Goal: Contribute content: Add original content to the website for others to see

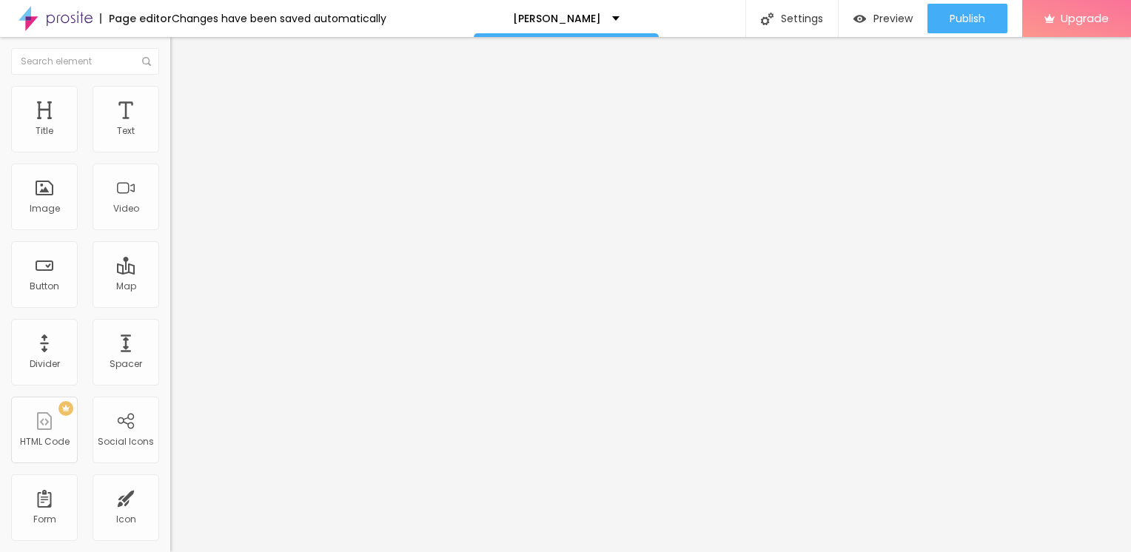
click at [170, 127] on span "Add image" at bounding box center [200, 121] width 61 height 13
click at [170, 88] on img at bounding box center [176, 92] width 13 height 13
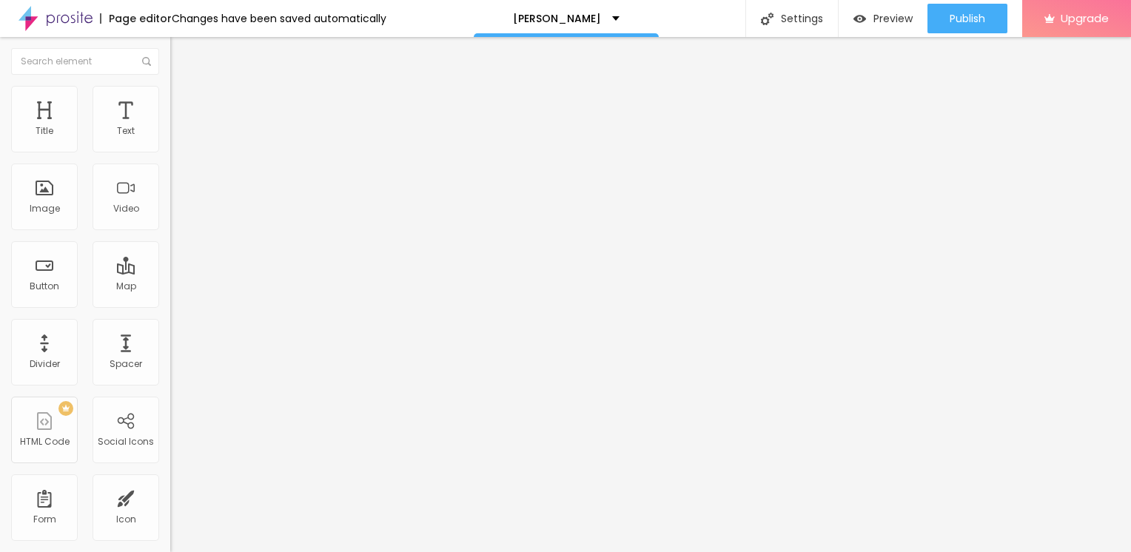
type input "90"
type input "50"
type input "10"
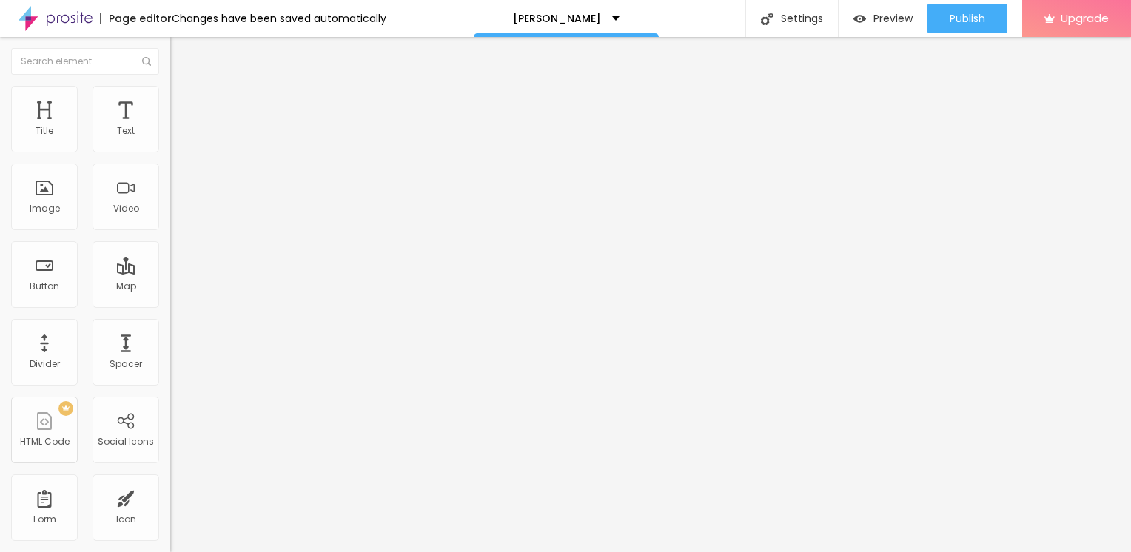
drag, startPoint x: 155, startPoint y: 159, endPoint x: -3, endPoint y: 153, distance: 158.6
type input "10"
click at [170, 152] on input "range" at bounding box center [218, 146] width 96 height 12
click at [181, 48] on div "Edit Image" at bounding box center [220, 54] width 78 height 12
click at [176, 138] on icon "button" at bounding box center [180, 133] width 9 height 9
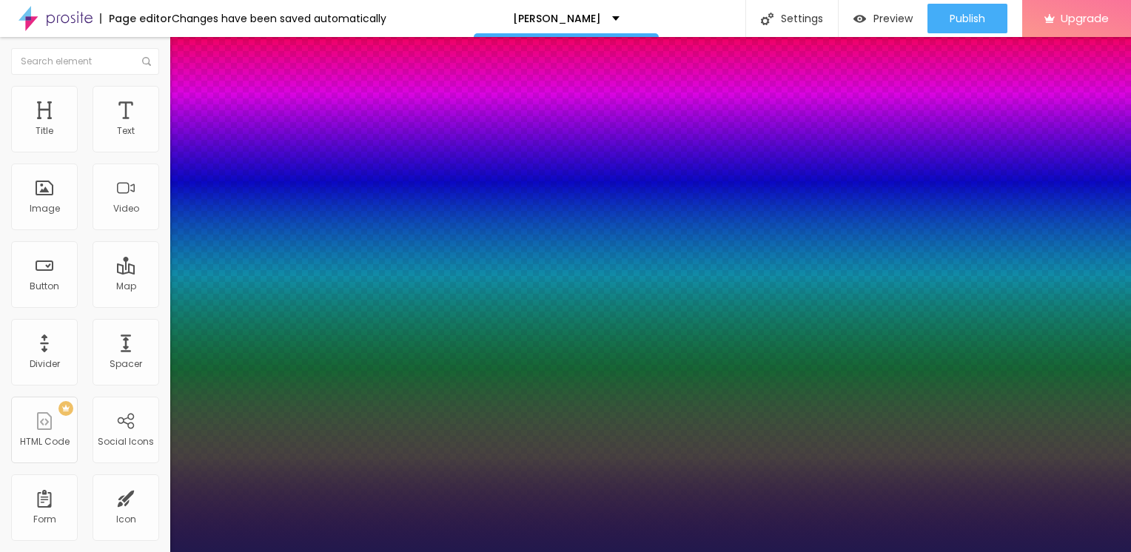
type input "1"
type input "14"
type input "1"
type input "18"
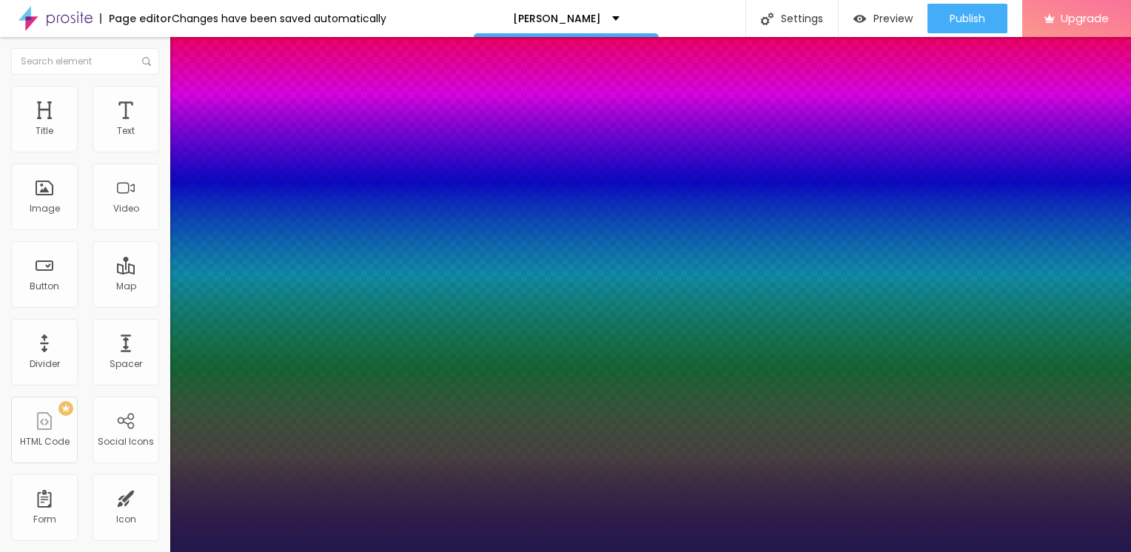
type input "18"
type input "1"
type input "19"
type input "1"
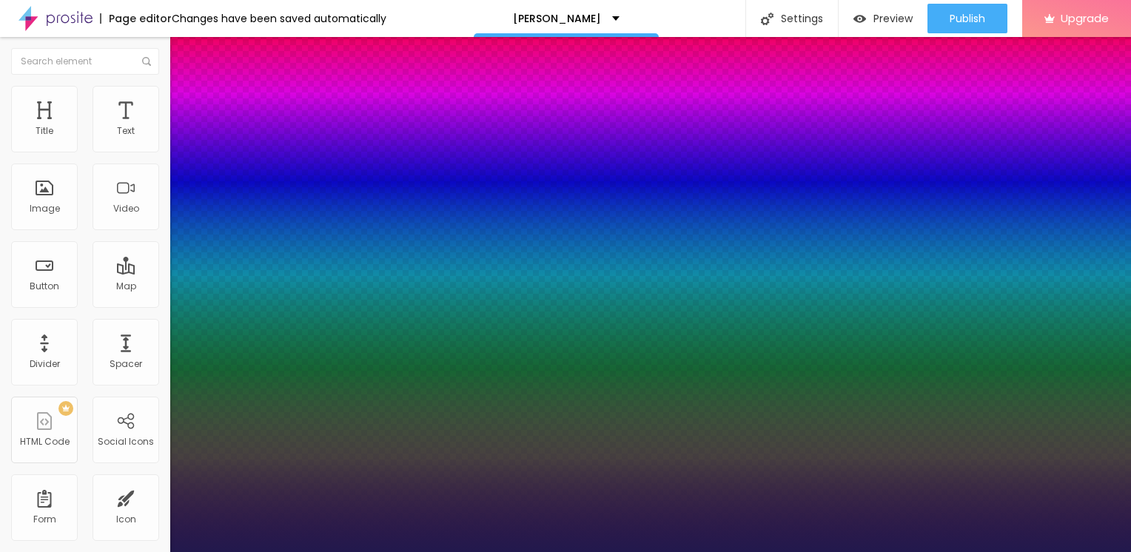
type input "20"
type input "1"
type input "21"
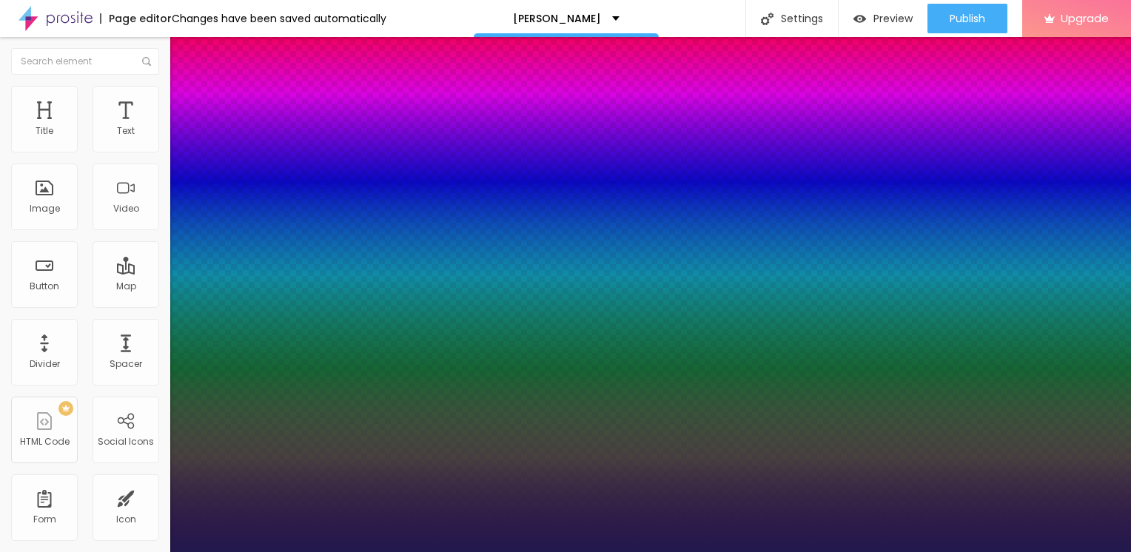
type input "1"
type input "22"
type input "1"
type input "23"
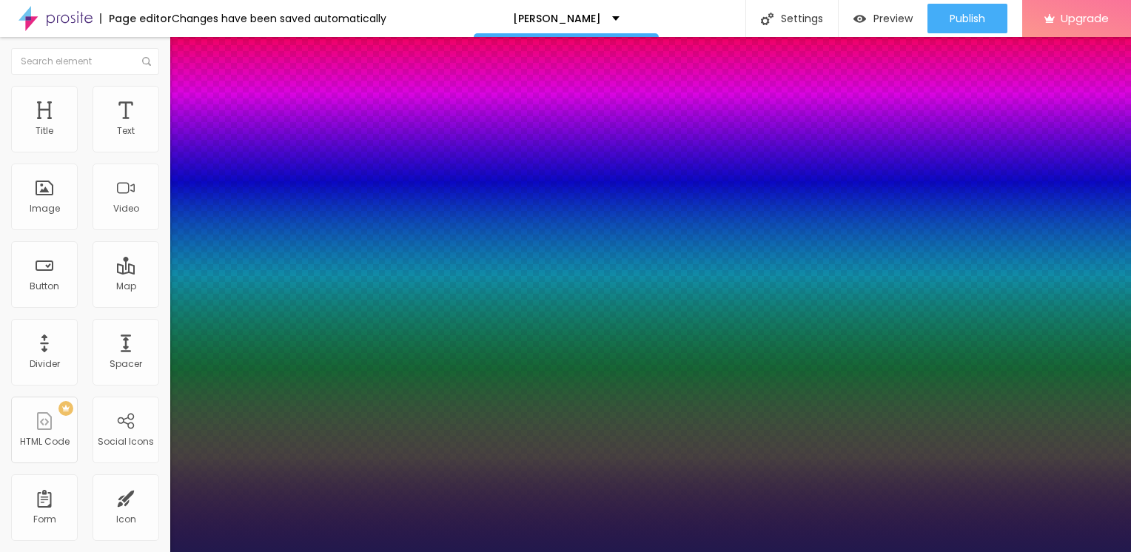
type input "23"
type input "1"
type input "24"
type input "1"
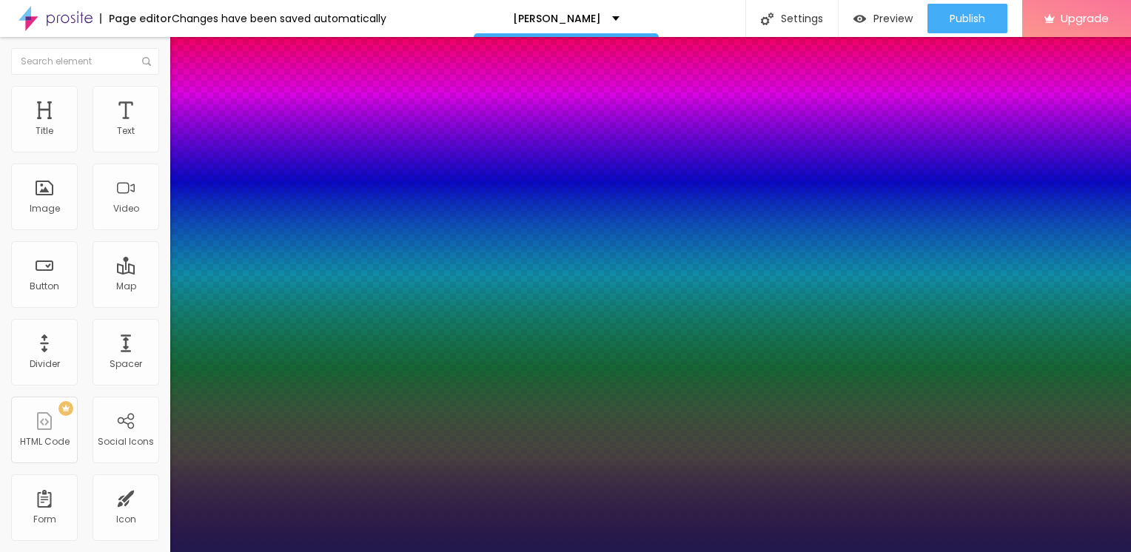
type input "25"
type input "1"
type input "26"
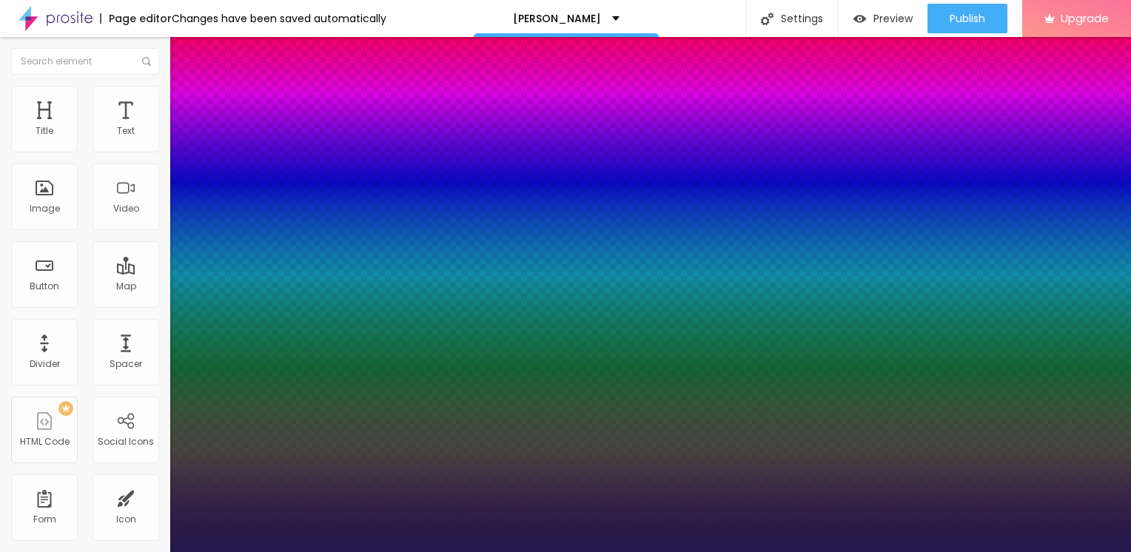
type input "1"
type input "27"
type input "1"
drag, startPoint x: 196, startPoint y: 250, endPoint x: 212, endPoint y: 250, distance: 15.5
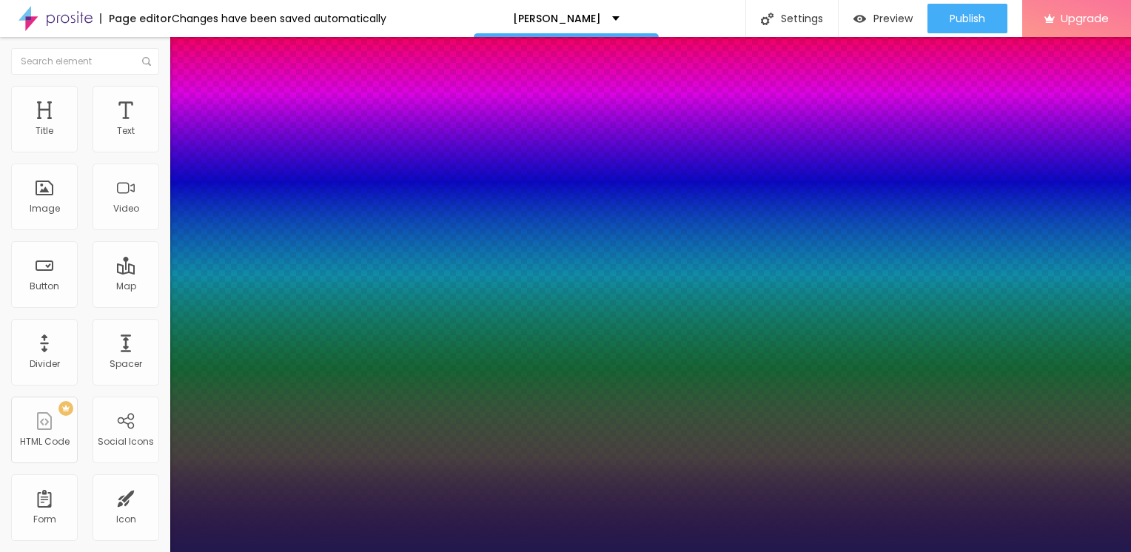
type input "27"
type input "1"
type input "26"
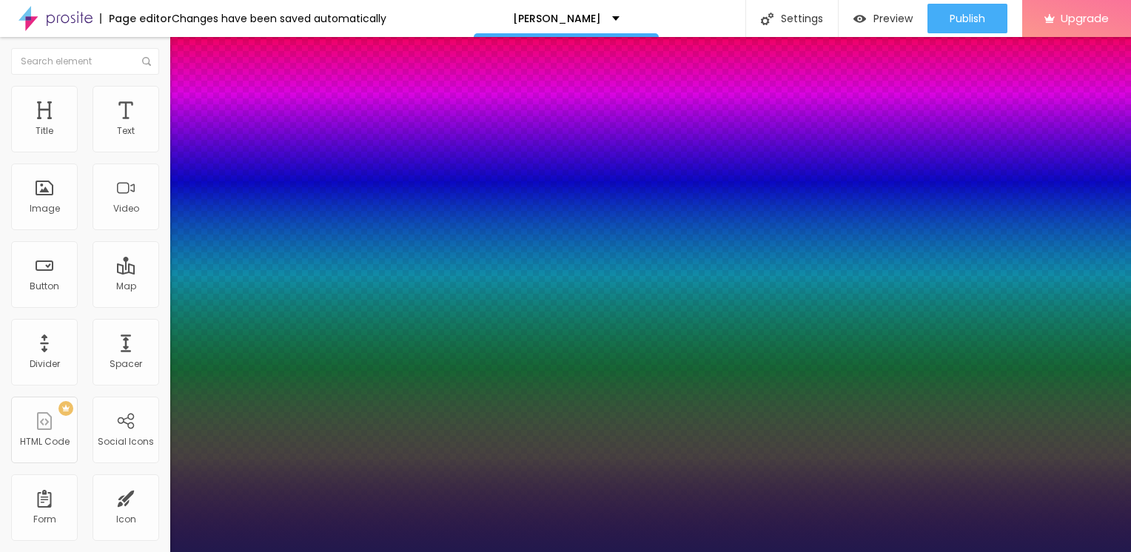
type input "1"
type input "25"
type input "1"
type input "24"
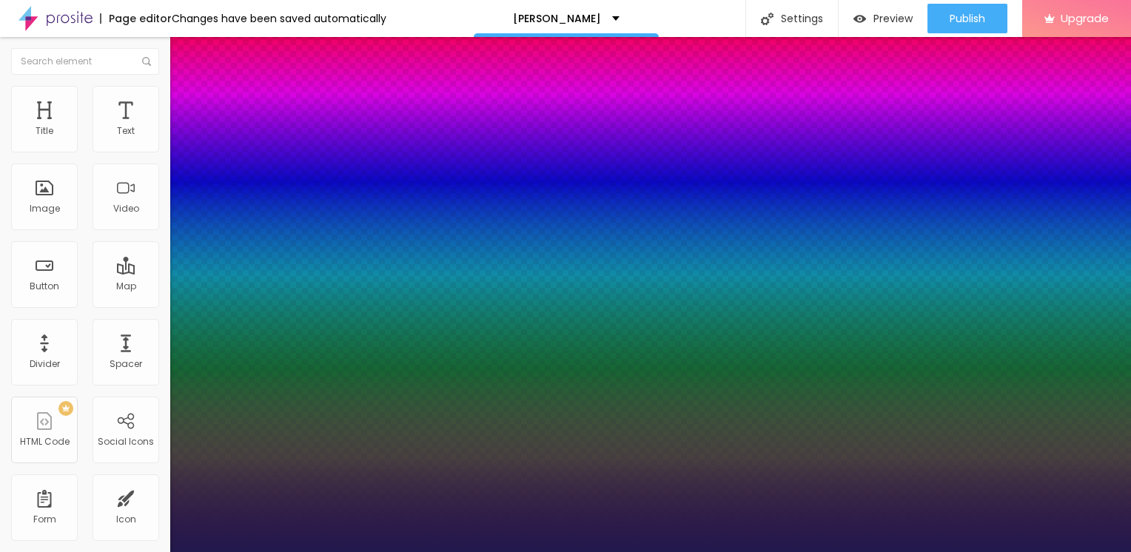
type input "24"
type input "1"
type input "23"
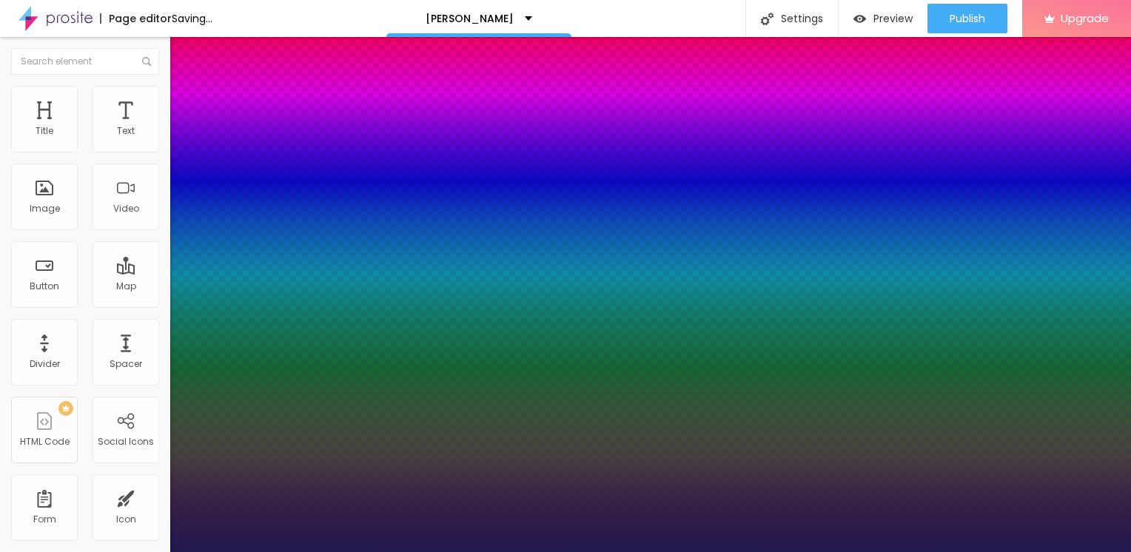
type input "1"
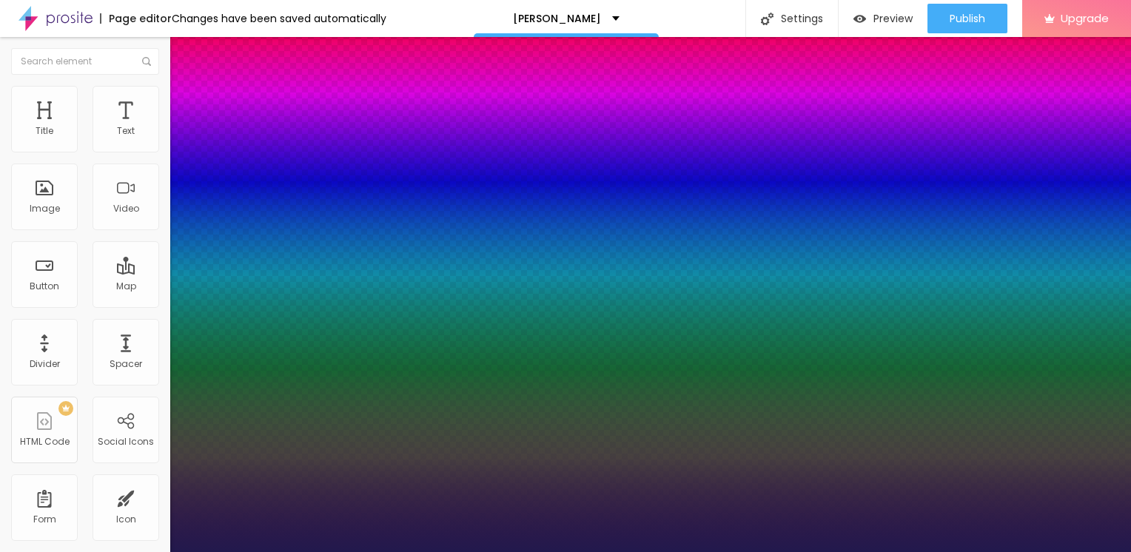
type input "25"
type input "1"
type input "26"
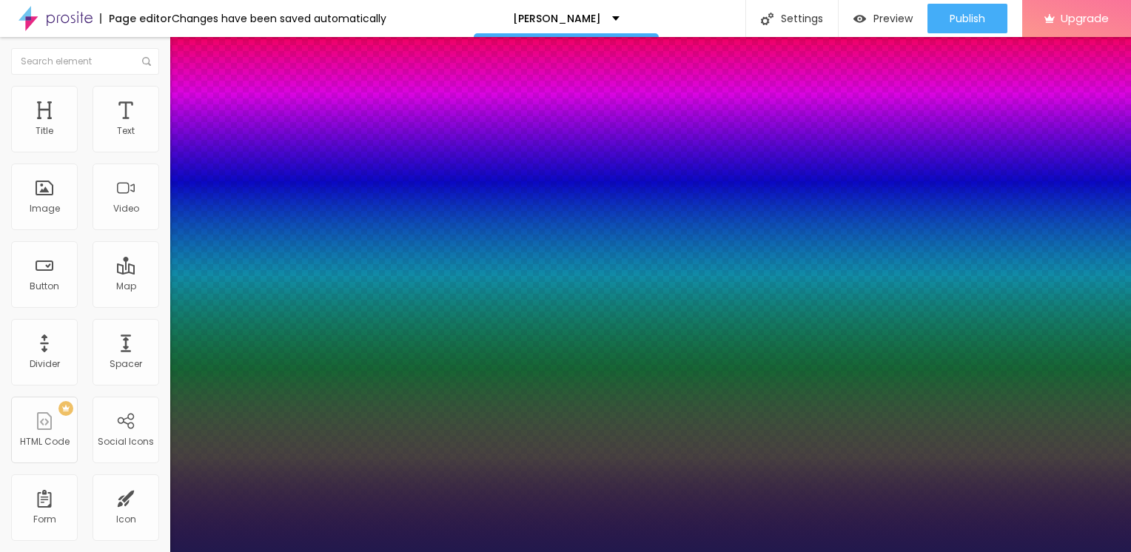
type input "1"
type input "27"
type input "1"
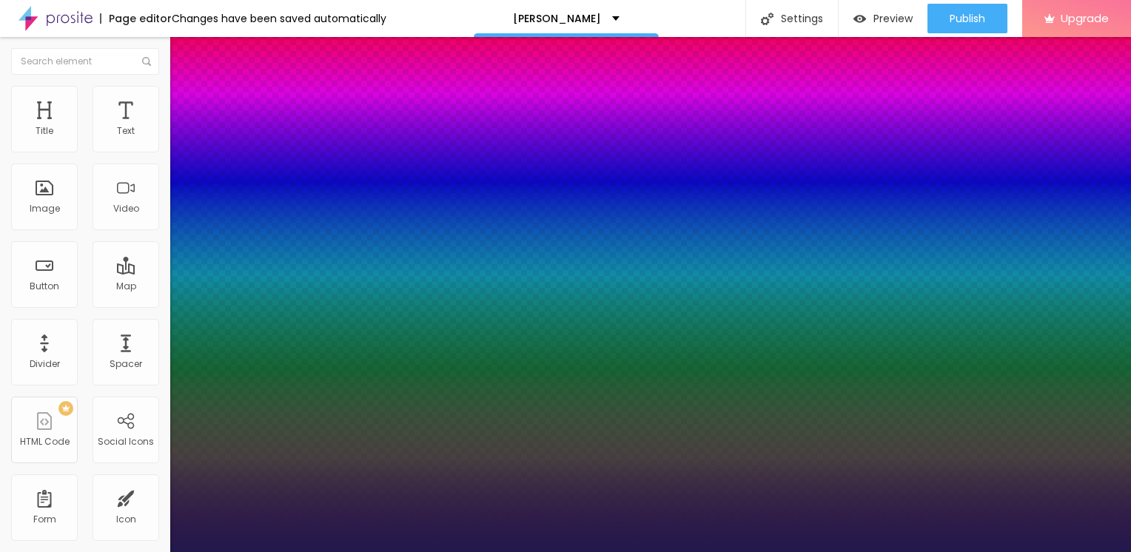
type input "26"
type input "1"
type input "25"
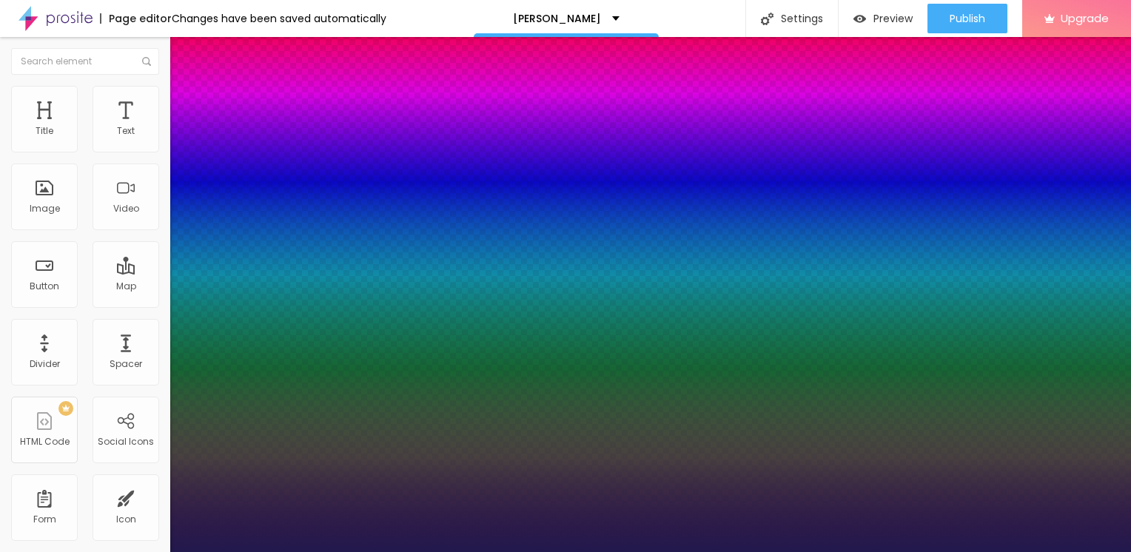
type input "1"
type input "25"
type input "1"
click at [41, 552] on div at bounding box center [565, 552] width 1131 height 0
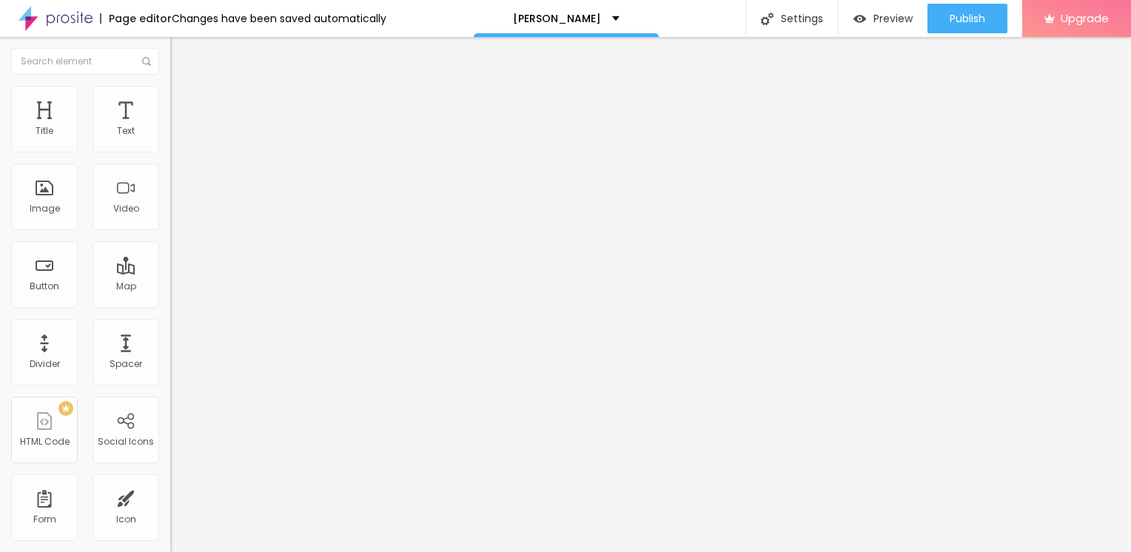
click at [181, 56] on div "Edit Text" at bounding box center [214, 54] width 67 height 12
click at [181, 57] on div "Edit Text" at bounding box center [214, 54] width 67 height 12
click at [170, 139] on input "Click me" at bounding box center [259, 131] width 178 height 15
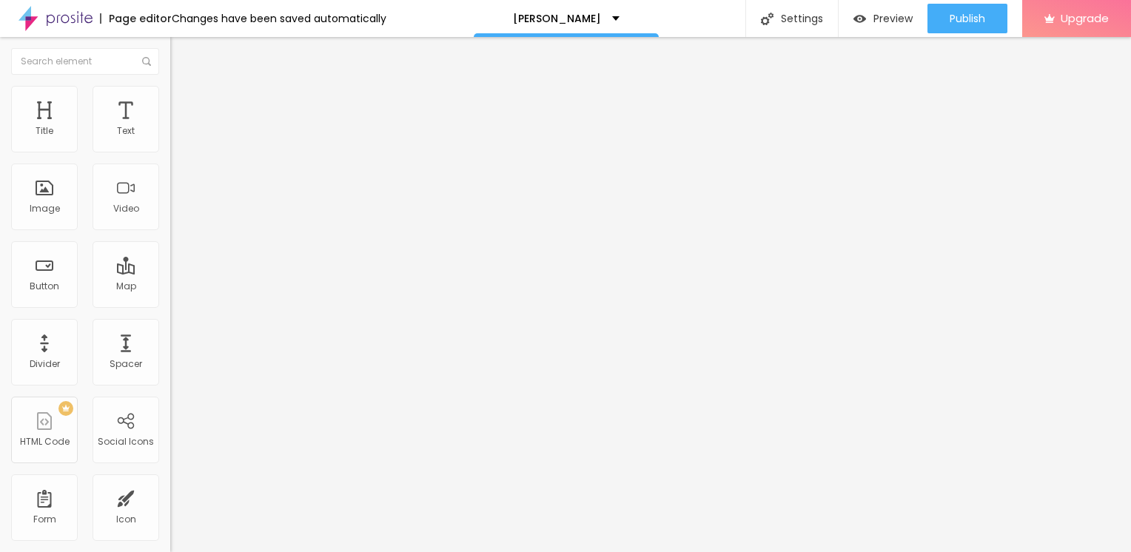
click at [170, 139] on input "Click me" at bounding box center [259, 131] width 178 height 15
paste input "→ VIEW DOCUMENT HERE"
type input "→ VIEW DOCUMENT HERE"
click at [170, 305] on input "https://" at bounding box center [259, 297] width 178 height 15
click at [170, 299] on input "text" at bounding box center [259, 297] width 178 height 15
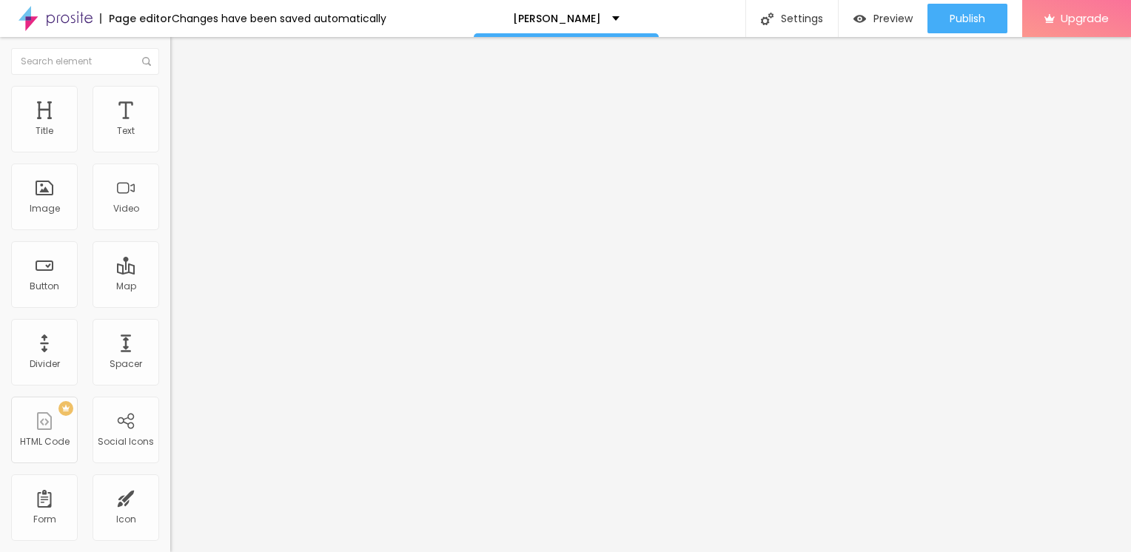
paste input "Jwhitfield9750"
type input "Jwhitfield9750"
click at [170, 305] on input "text" at bounding box center [259, 297] width 178 height 15
paste input "[URL][DOMAIN_NAME]"
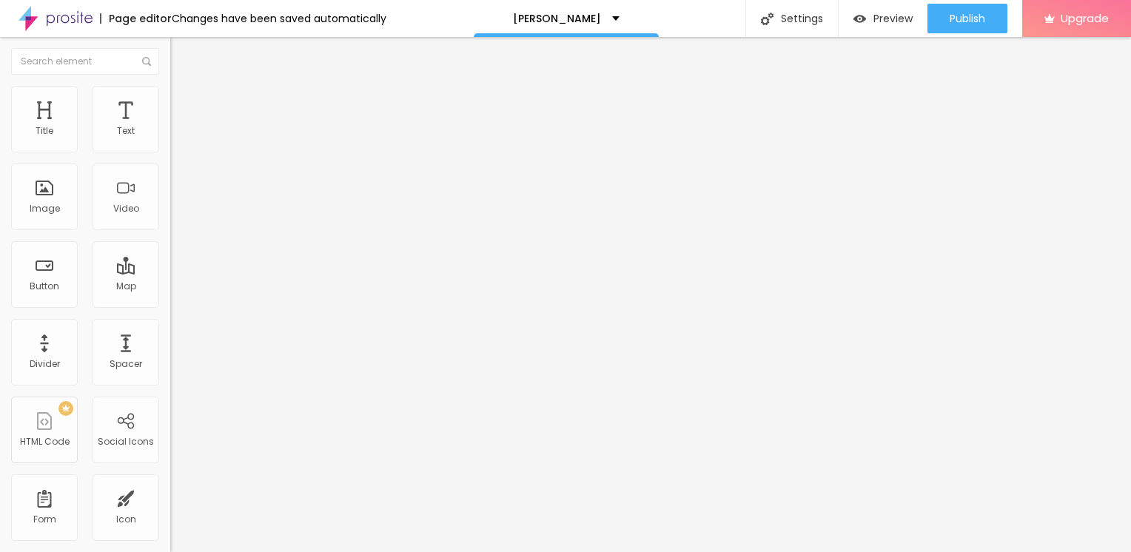
scroll to position [0, 71]
type input "[URL][DOMAIN_NAME]"
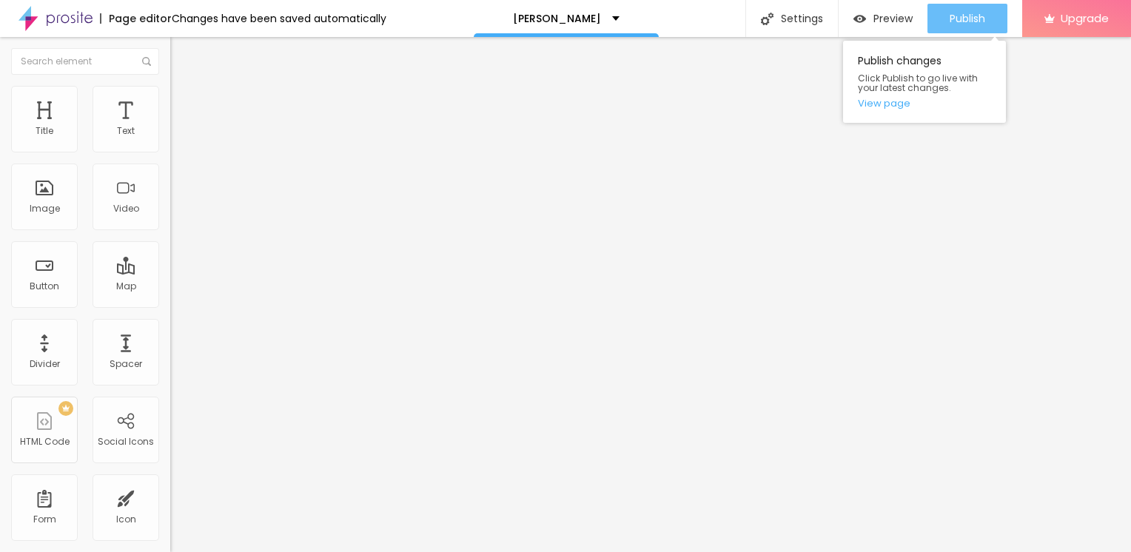
click at [946, 21] on button "Publish" at bounding box center [968, 19] width 80 height 30
